Goal: Task Accomplishment & Management: Manage account settings

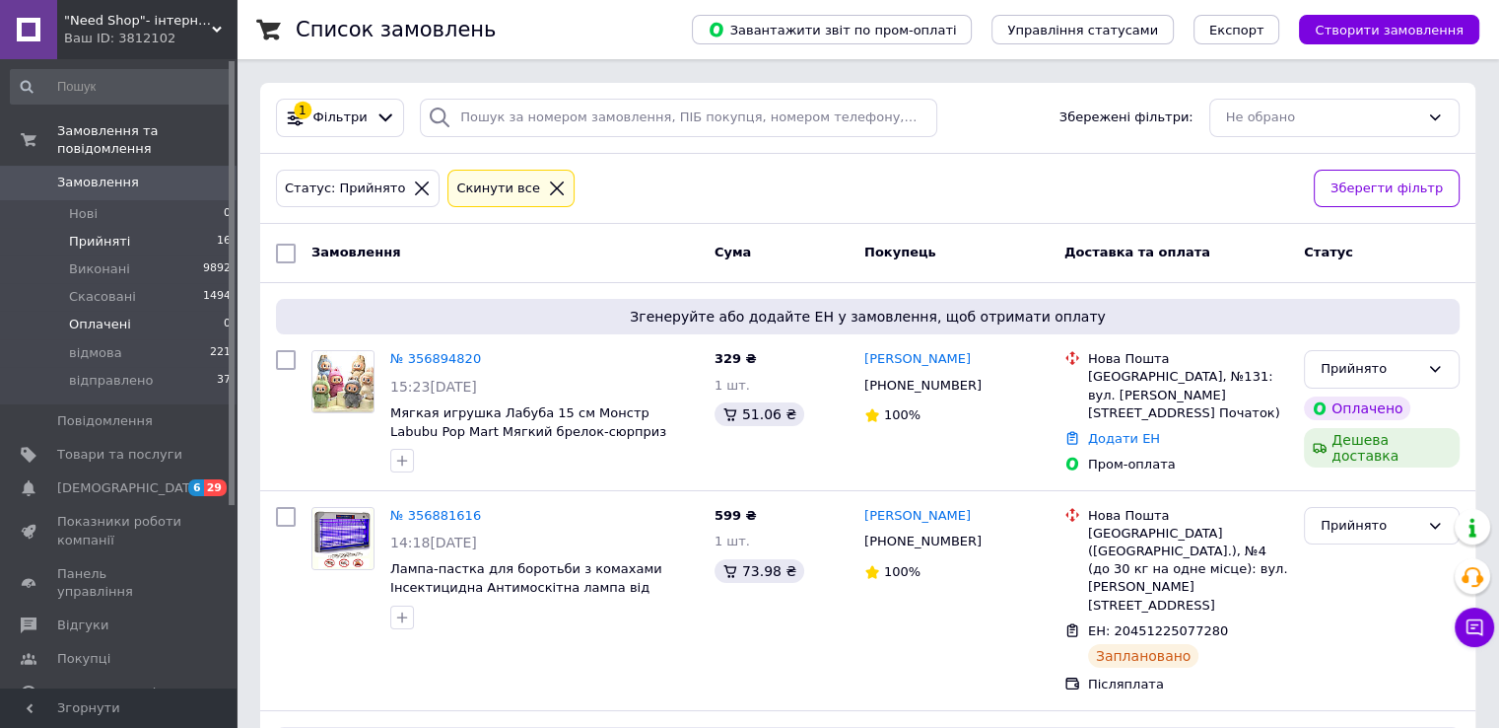
click at [82, 315] on span "Оплачені" at bounding box center [100, 324] width 62 height 18
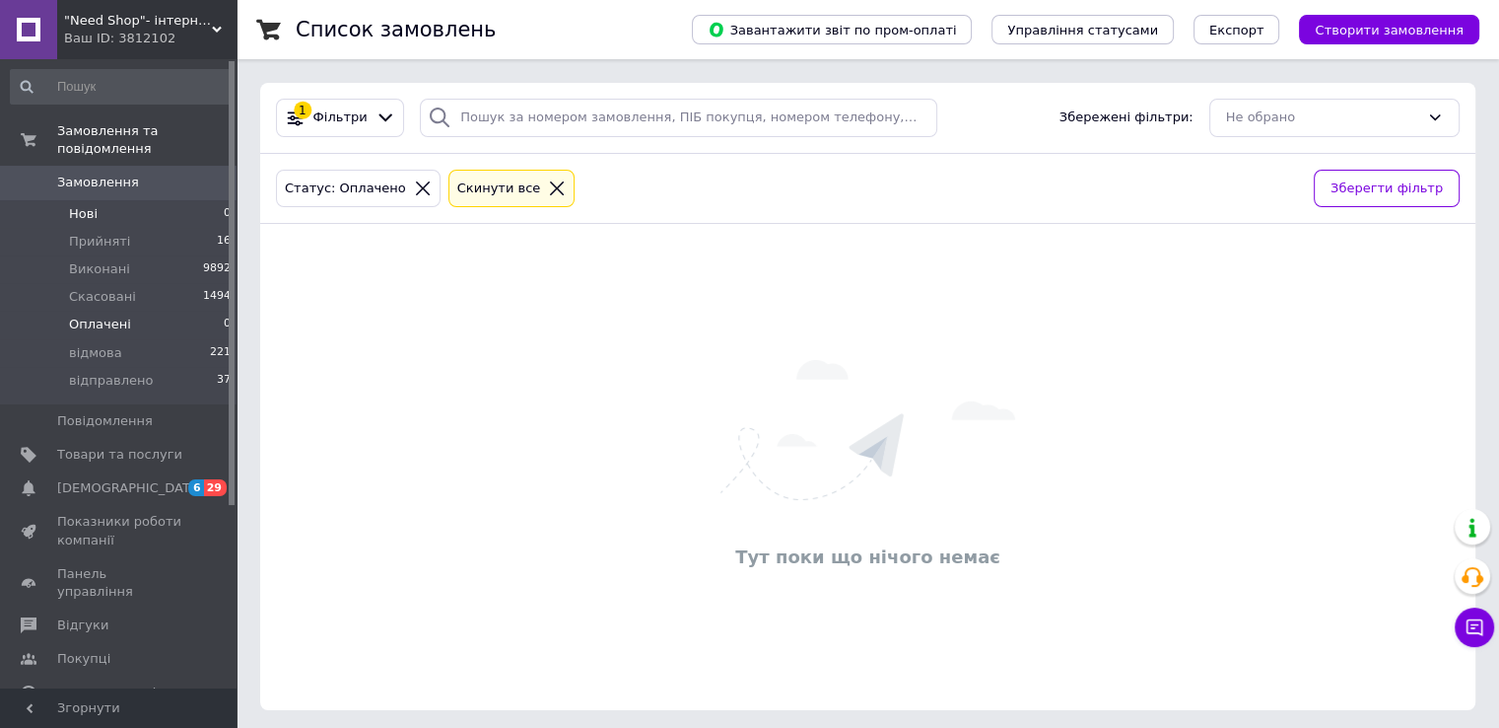
click at [70, 205] on span "Нові" at bounding box center [83, 214] width 29 height 18
click at [130, 372] on span "відправлено" at bounding box center [111, 381] width 84 height 18
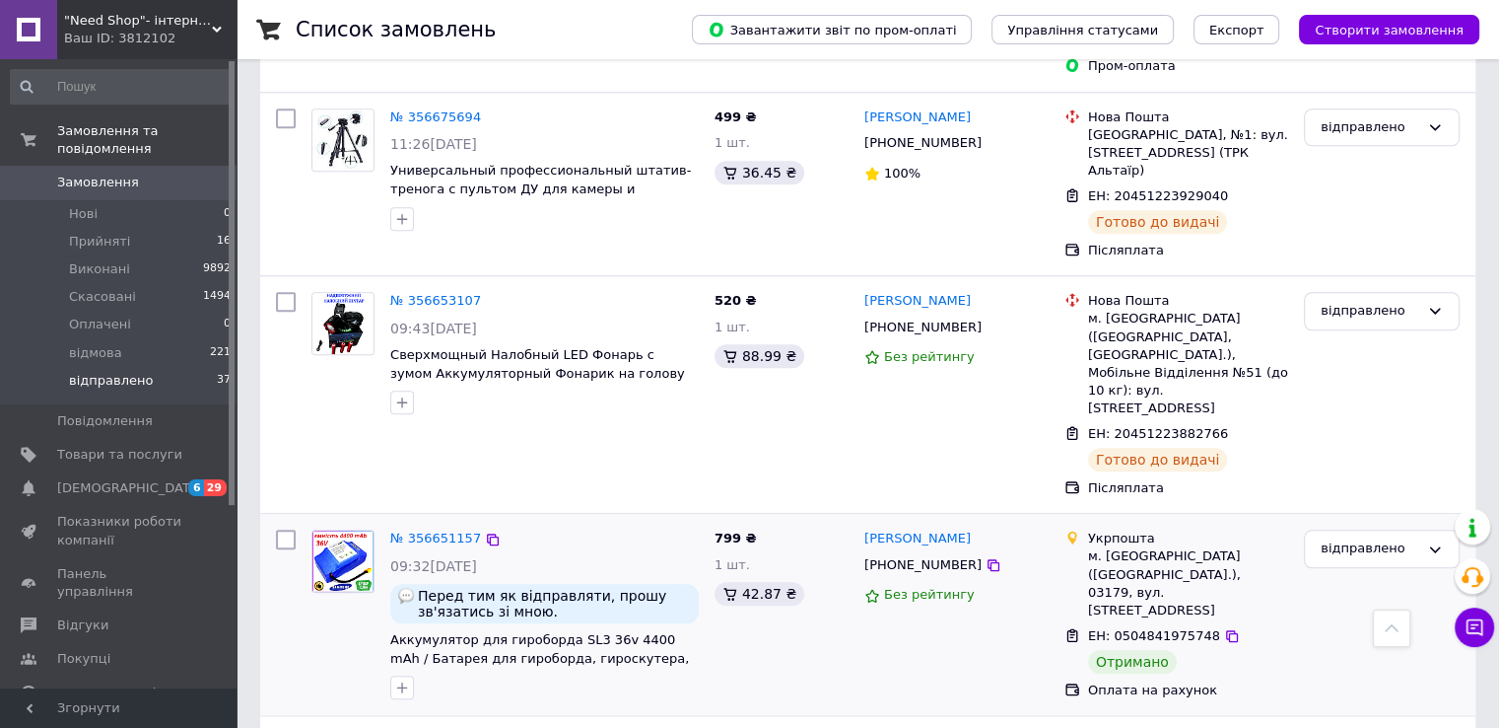
scroll to position [1778, 0]
click at [1412, 527] on div "відправлено" at bounding box center [1382, 546] width 156 height 38
click at [1356, 605] on li "Виконано" at bounding box center [1382, 623] width 154 height 36
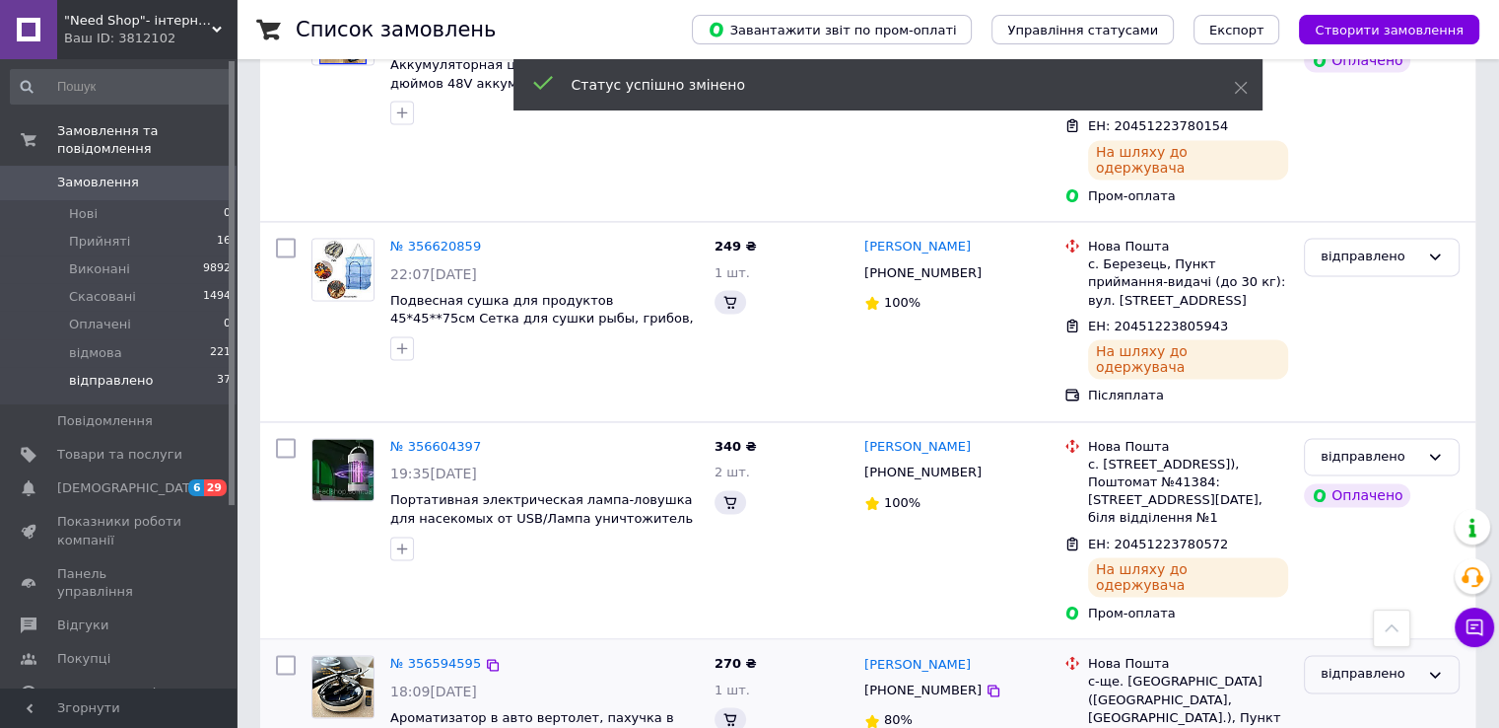
scroll to position [2922, 0]
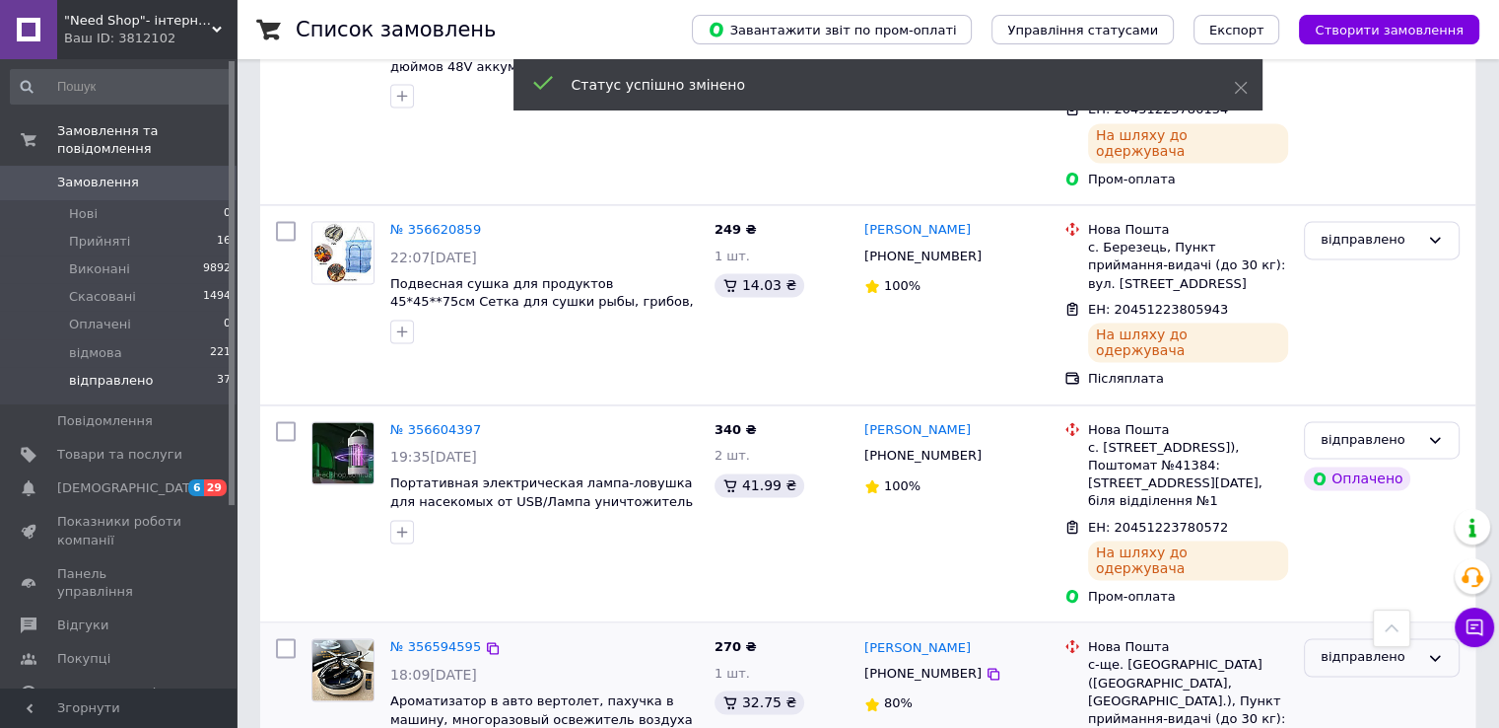
click at [1385, 647] on div "відправлено" at bounding box center [1370, 657] width 99 height 21
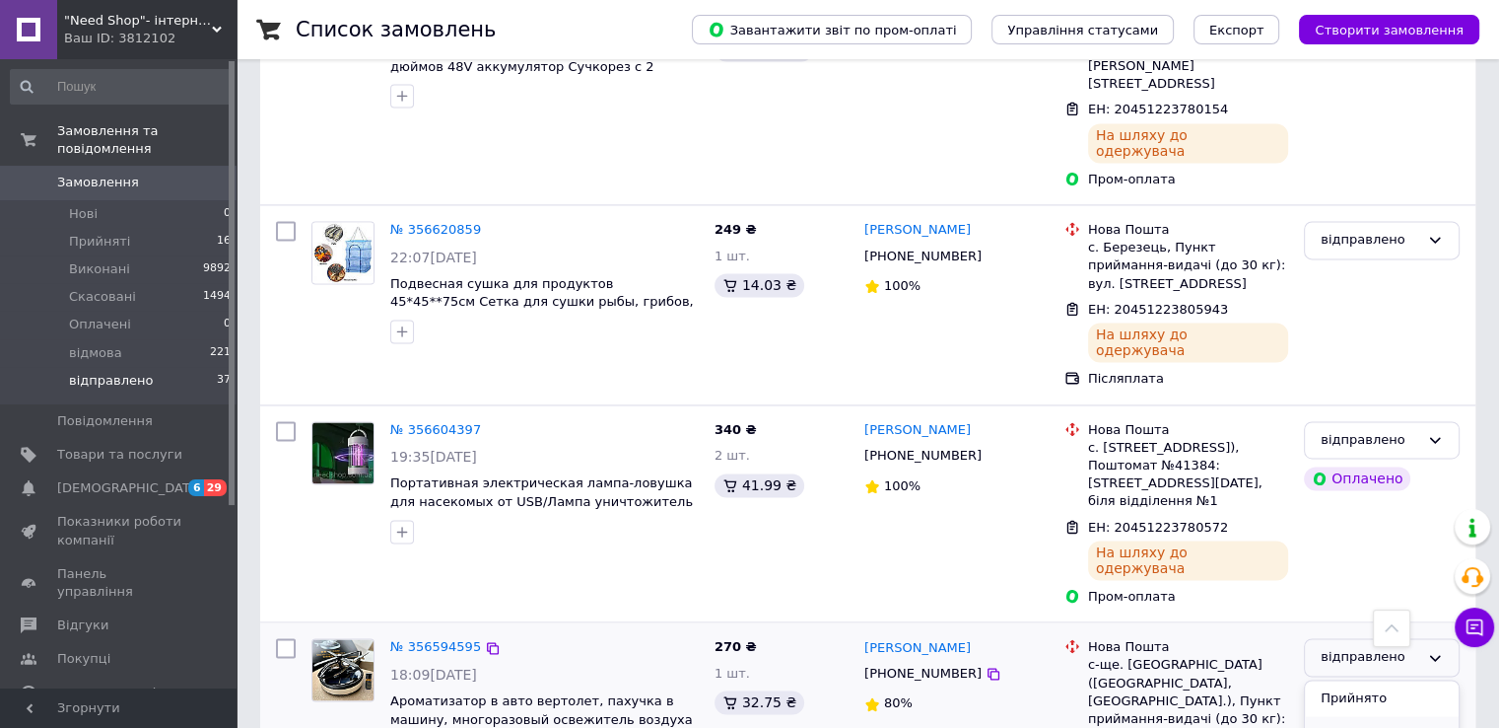
click at [1352, 716] on li "Виконано" at bounding box center [1382, 734] width 154 height 36
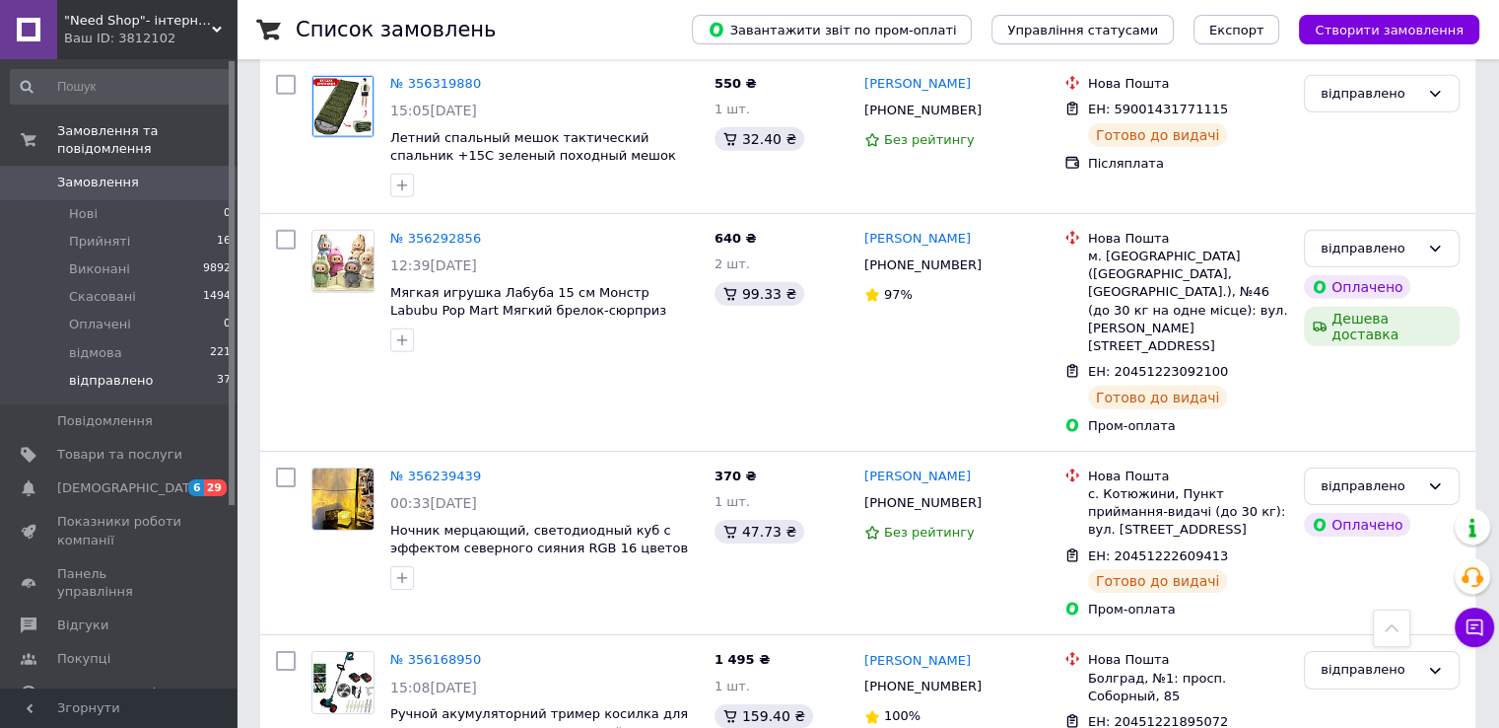
scroll to position [6111, 0]
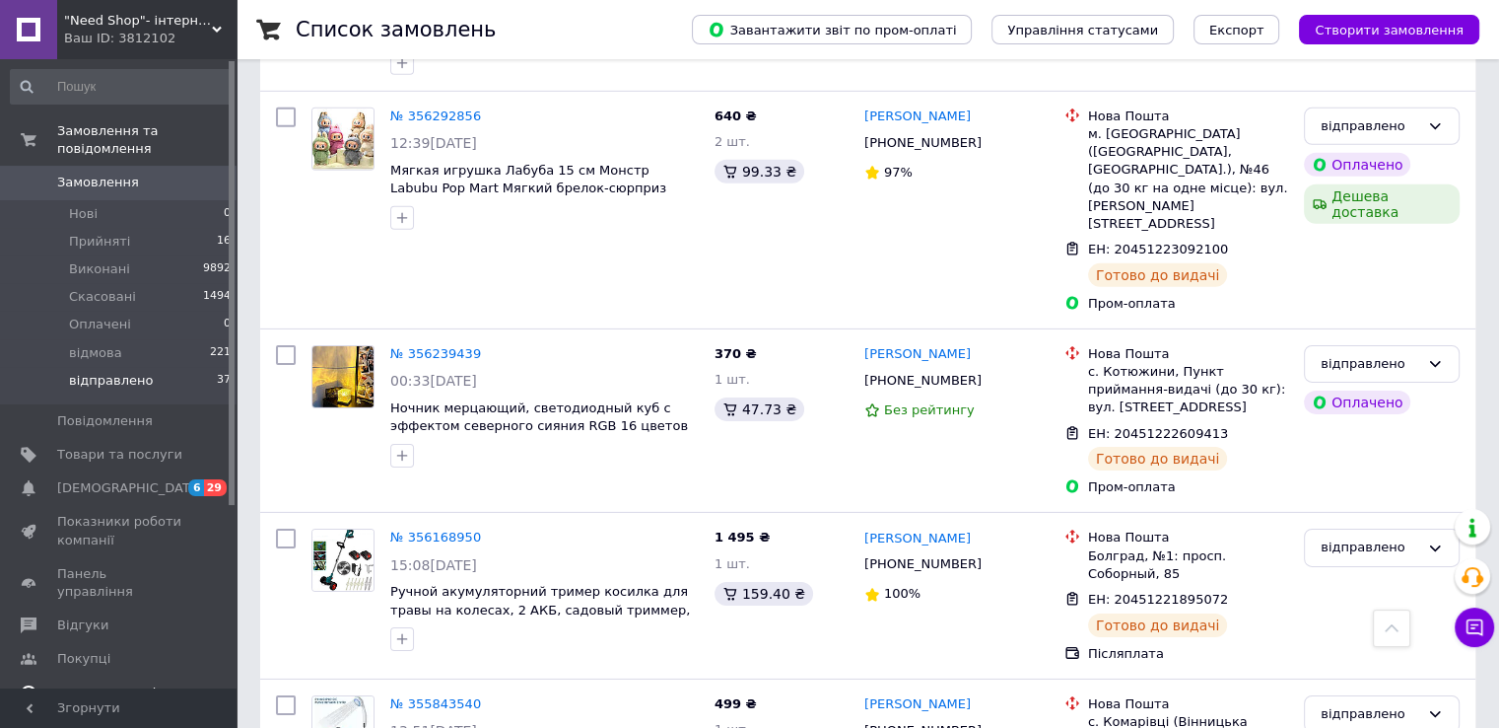
click at [104, 684] on span "Каталог ProSale" at bounding box center [110, 693] width 106 height 18
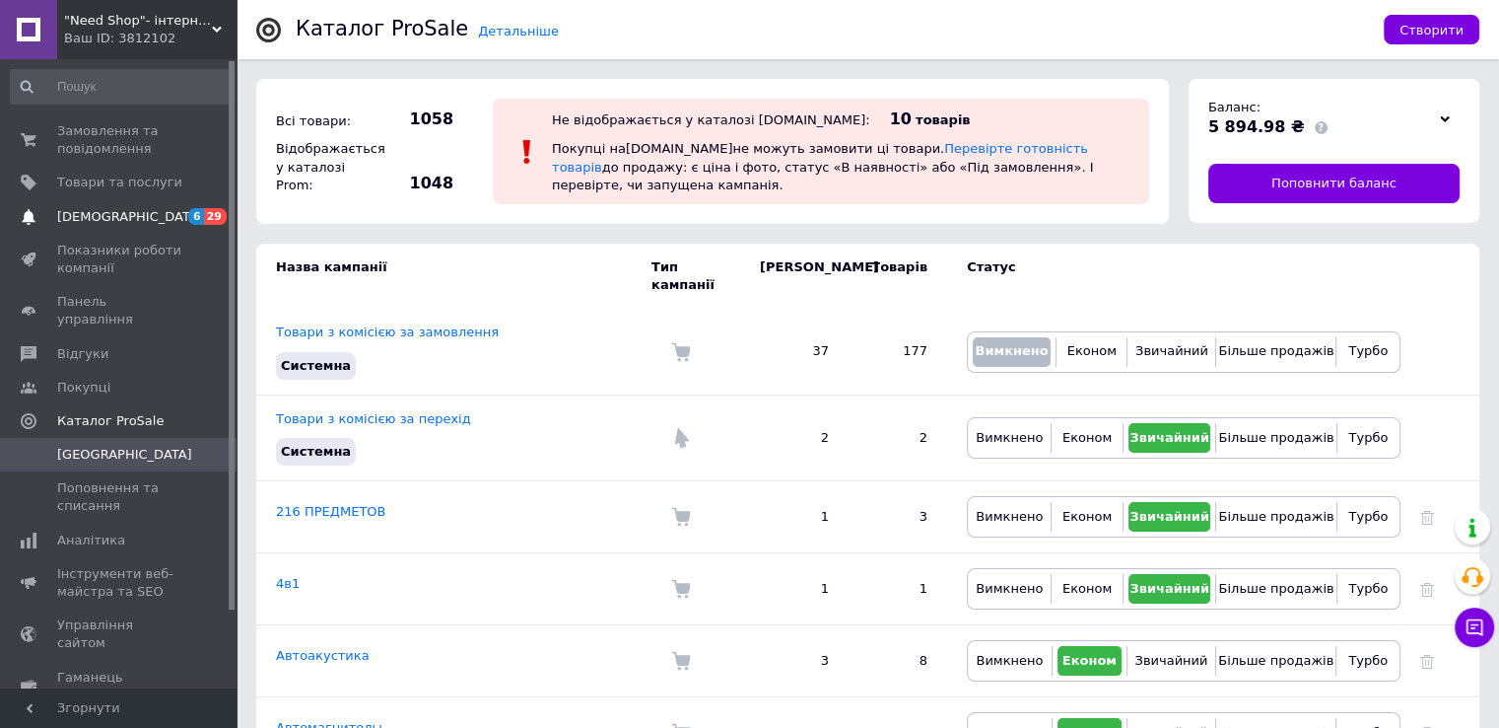
click at [75, 211] on span "[DEMOGRAPHIC_DATA]" at bounding box center [130, 217] width 146 height 18
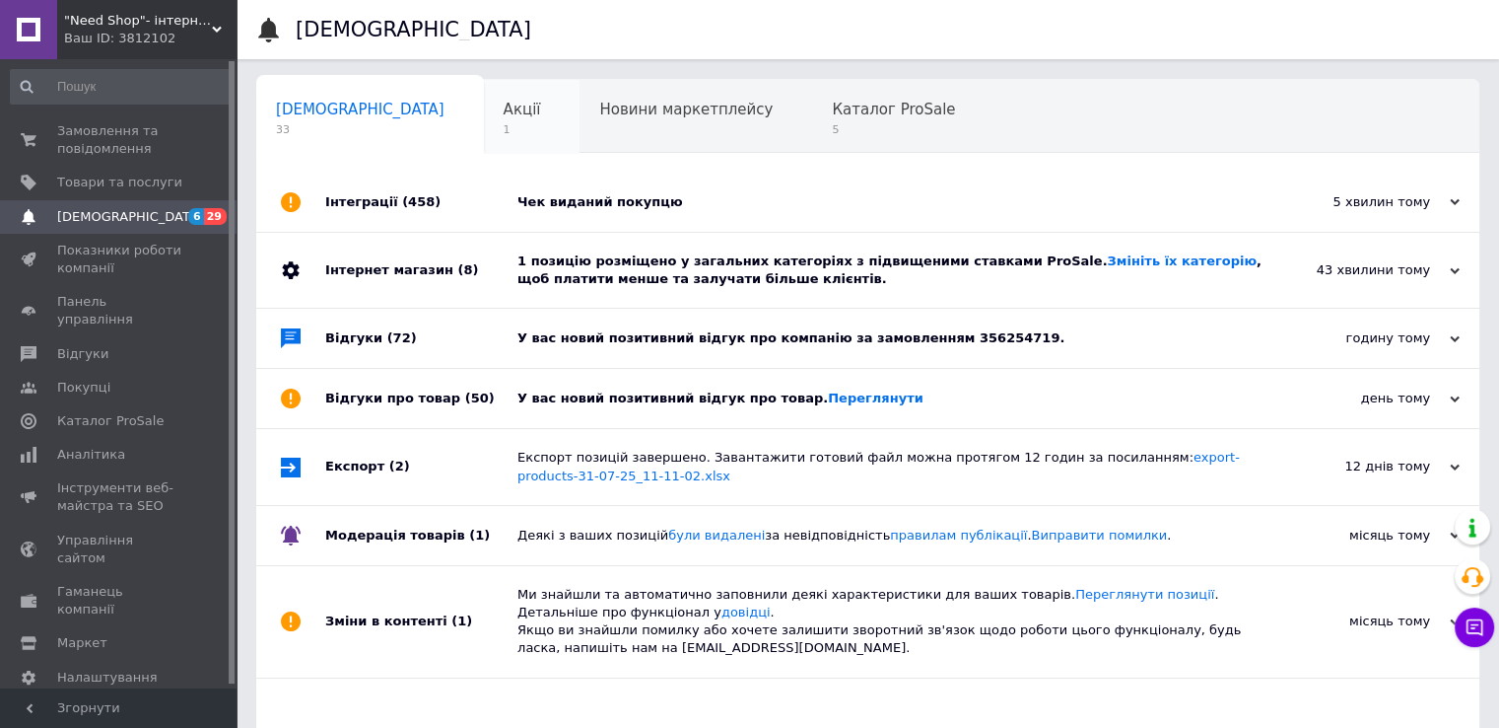
click at [504, 118] on span "Акції" at bounding box center [522, 110] width 37 height 18
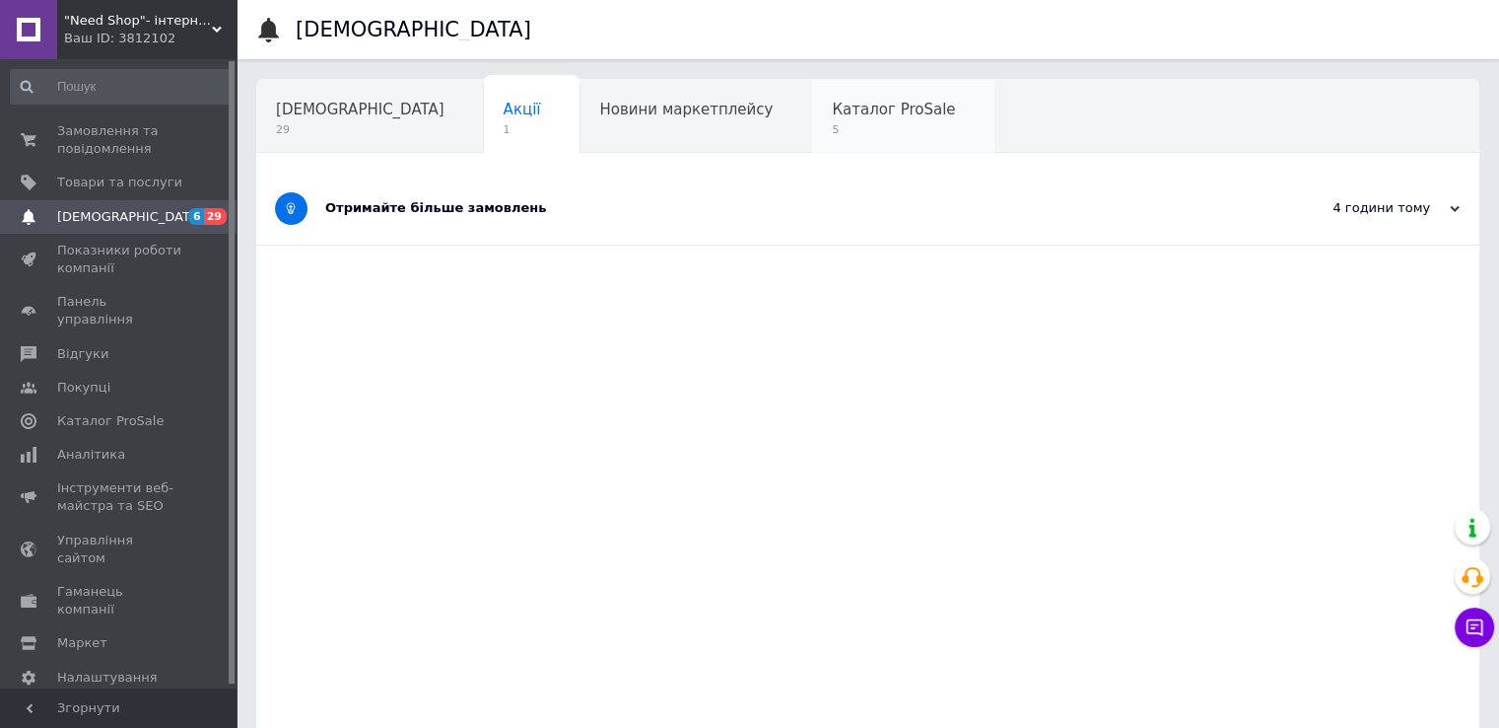
click at [832, 108] on span "Каталог ProSale" at bounding box center [893, 110] width 123 height 18
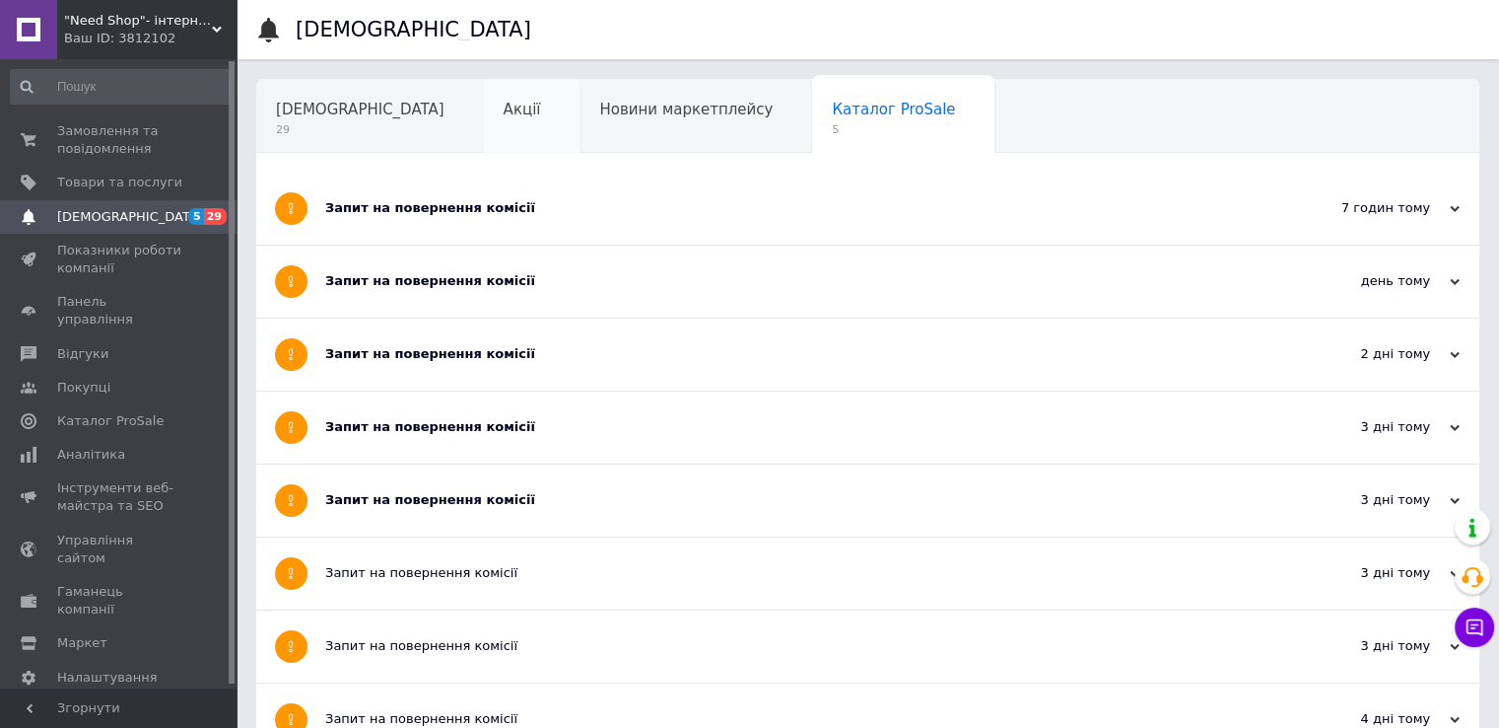
click at [484, 96] on div "Акції" at bounding box center [532, 117] width 97 height 75
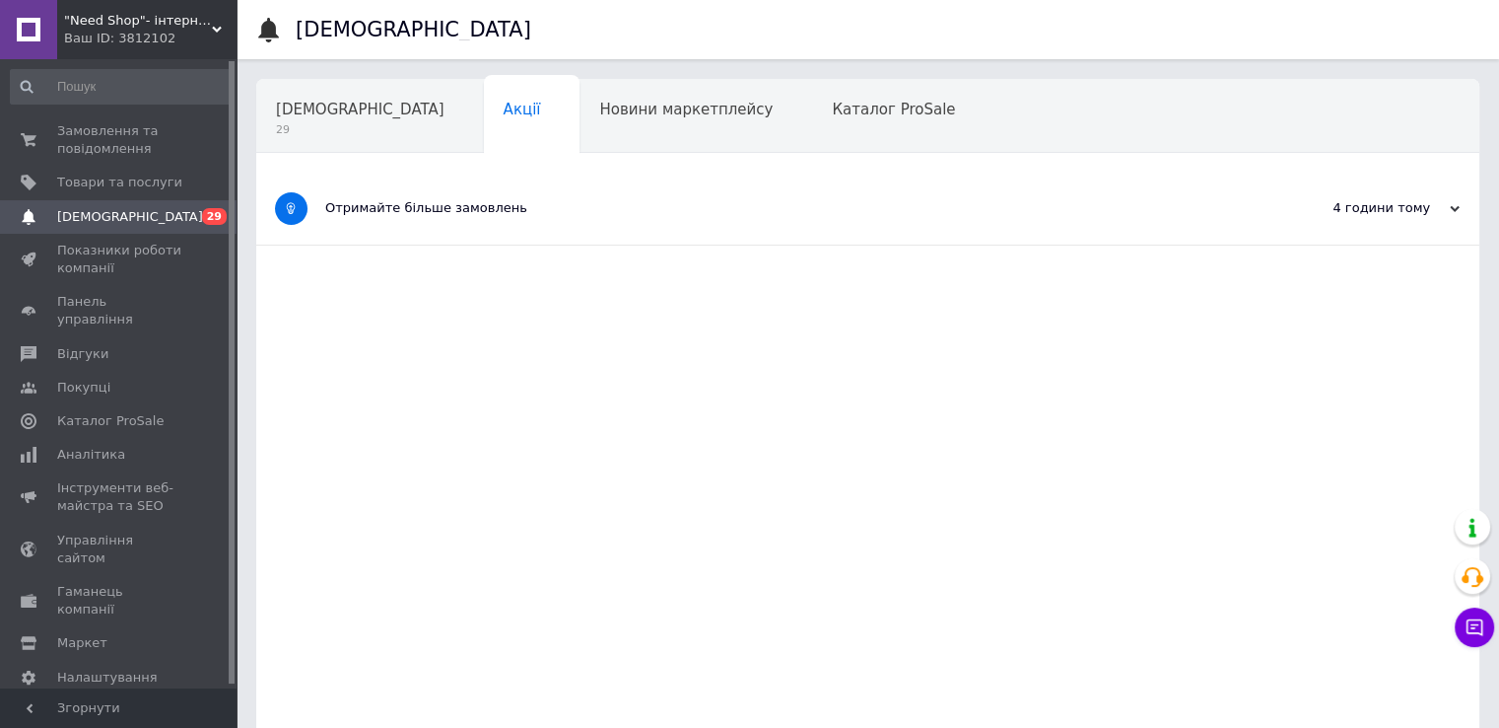
click at [393, 208] on div "Отримайте більше замовлень" at bounding box center [794, 208] width 938 height 18
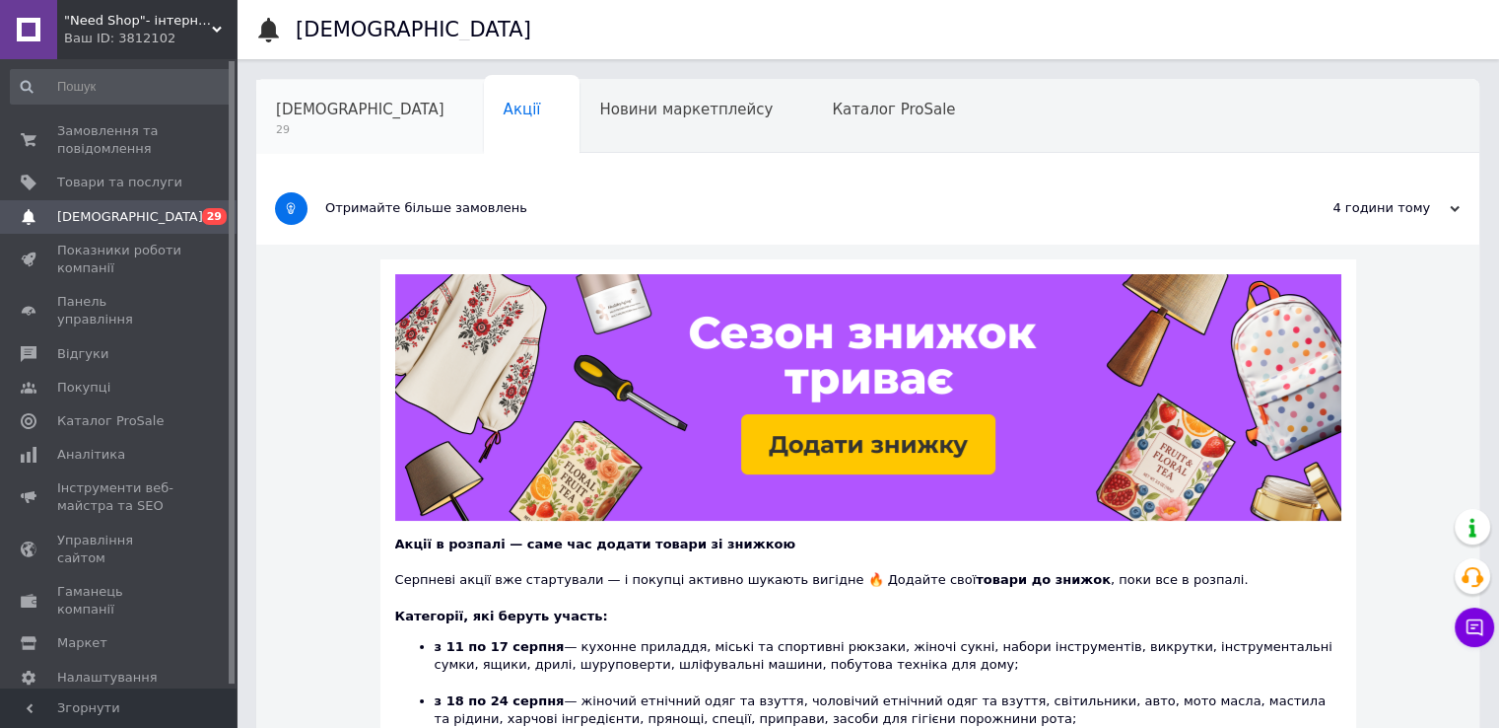
click at [306, 135] on span "29" at bounding box center [360, 129] width 169 height 15
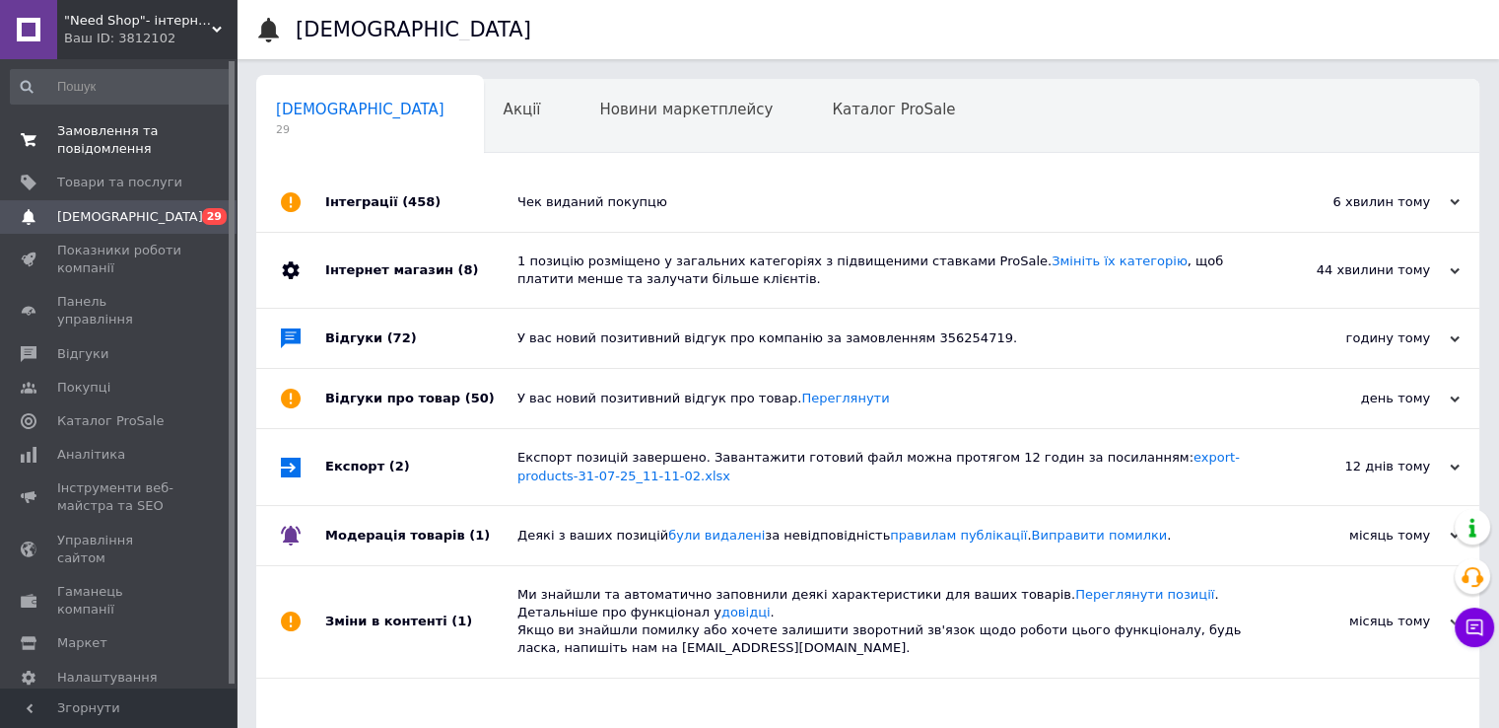
click at [72, 141] on span "Замовлення та повідомлення" at bounding box center [119, 139] width 125 height 35
